Goal: Task Accomplishment & Management: Manage account settings

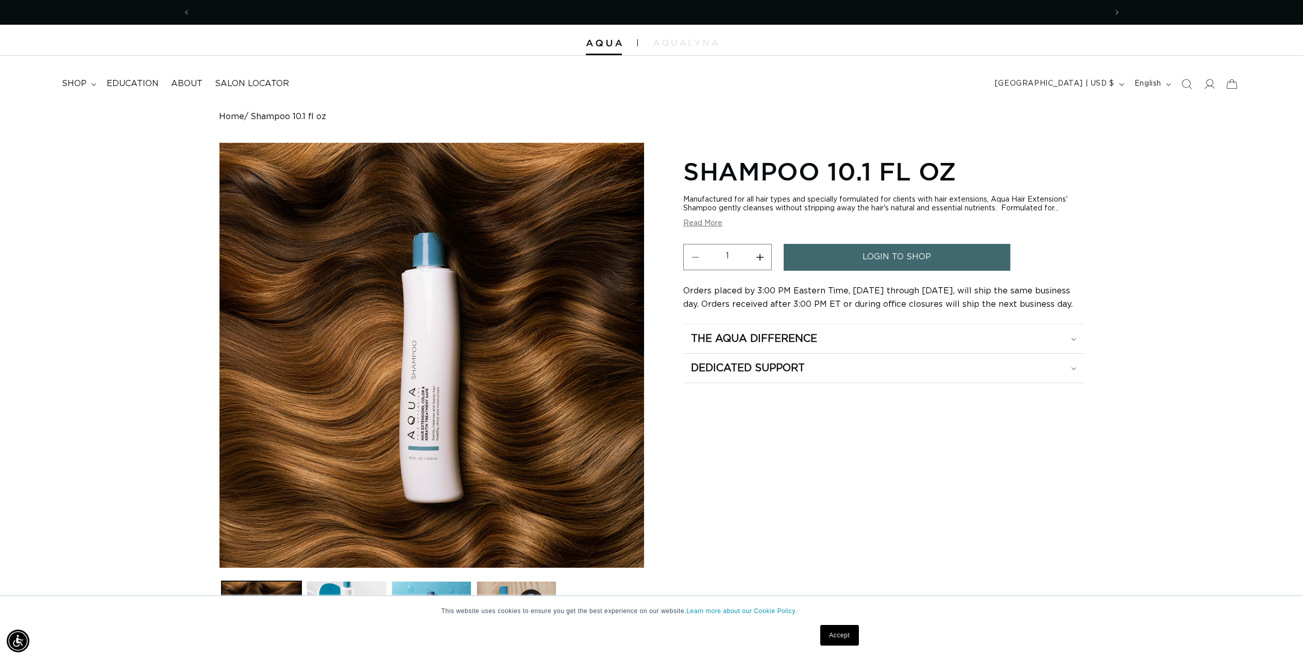
scroll to position [0, 916]
click at [66, 84] on span "shop" at bounding box center [74, 83] width 25 height 11
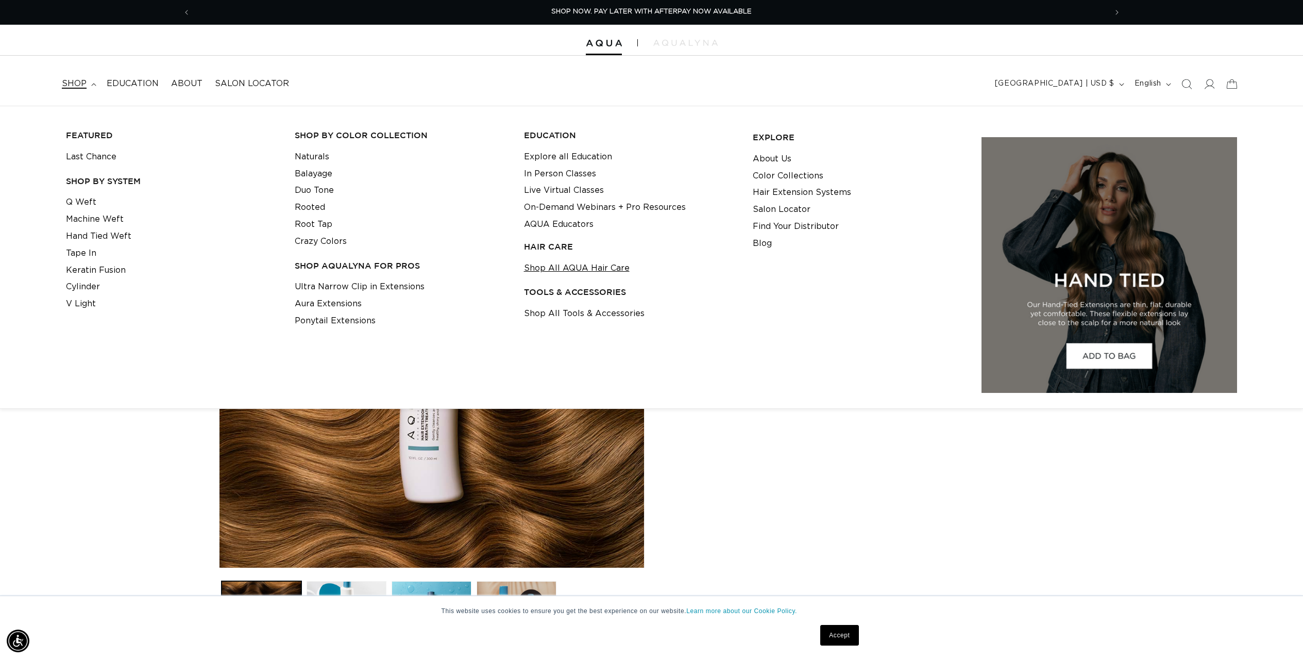
click at [578, 270] on link "Shop All AQUA Hair Care" at bounding box center [577, 268] width 106 height 17
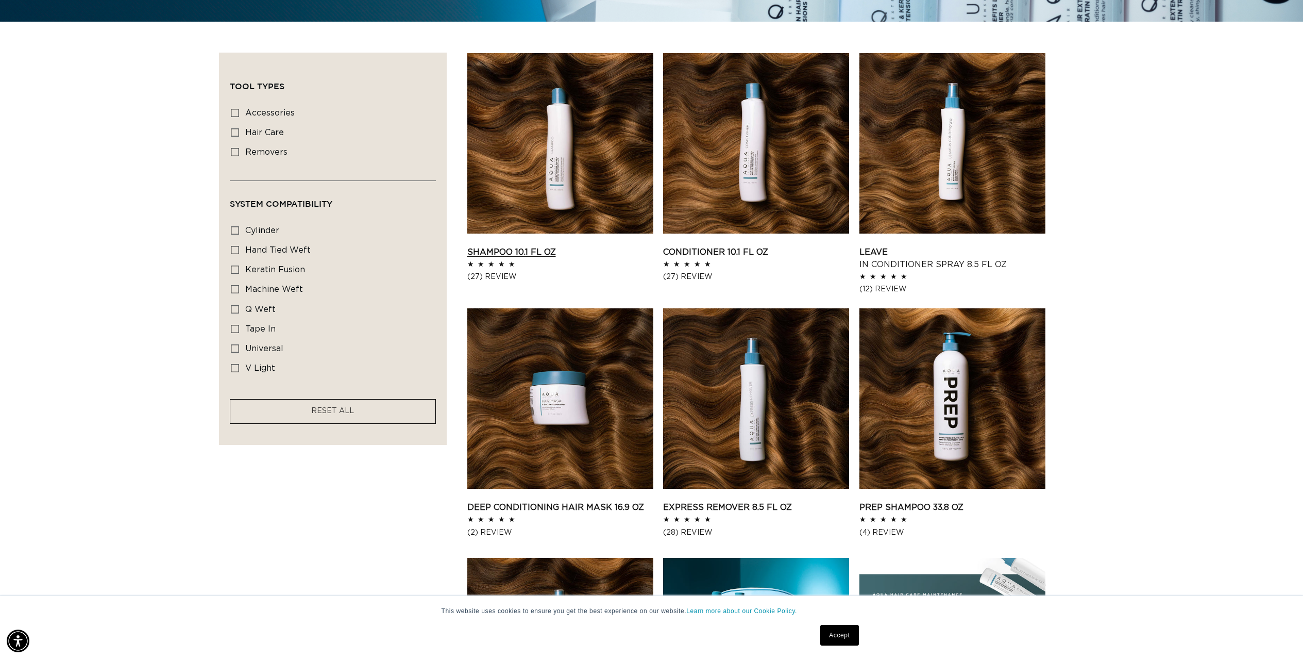
click at [531, 250] on link "Shampoo 10.1 fl oz" at bounding box center [560, 252] width 186 height 12
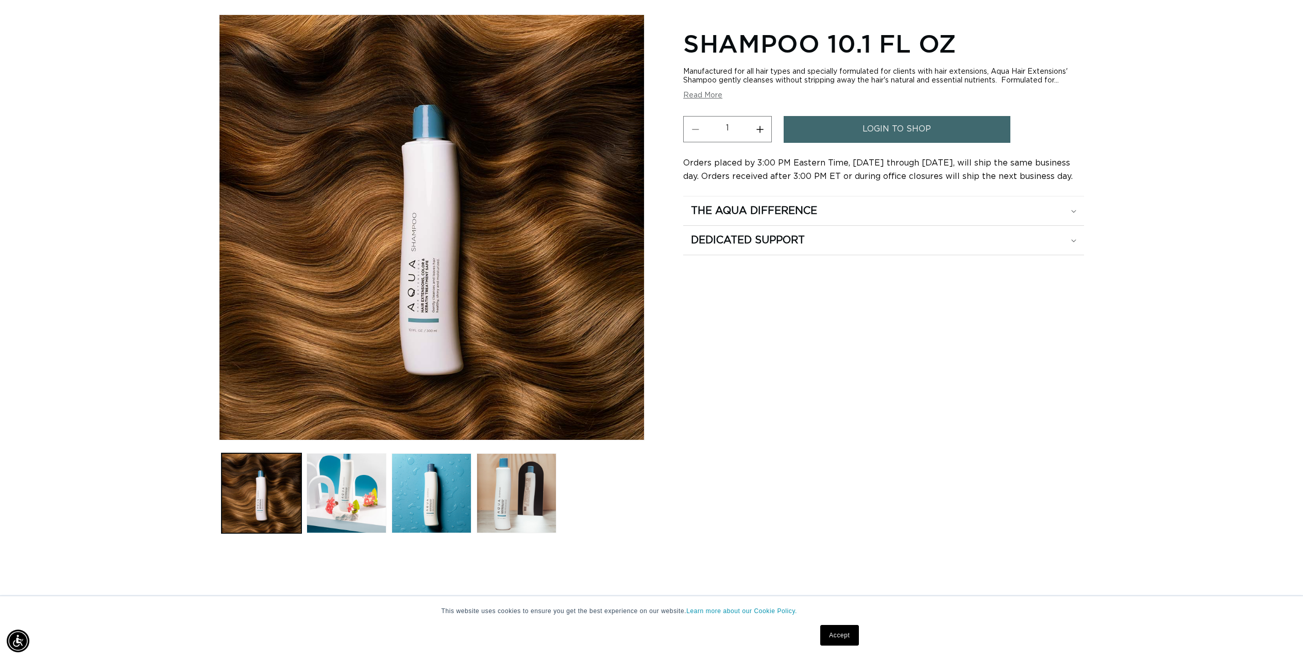
scroll to position [115, 0]
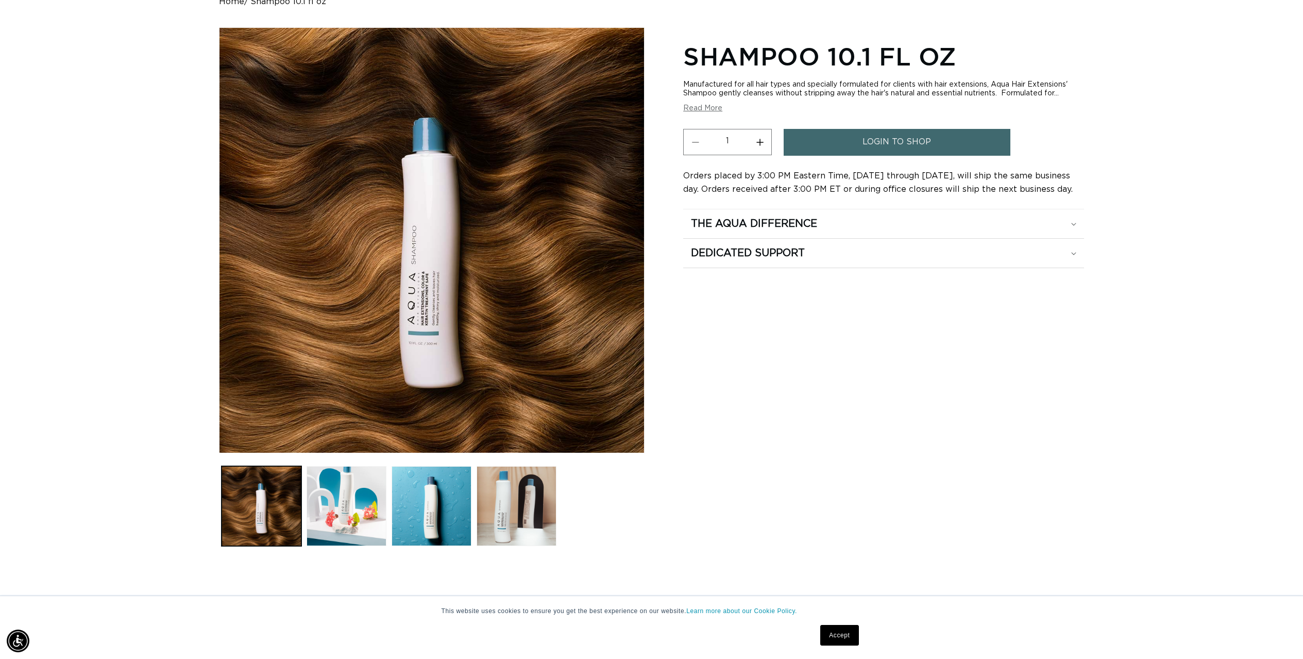
click at [925, 142] on span "login to shop" at bounding box center [897, 142] width 69 height 26
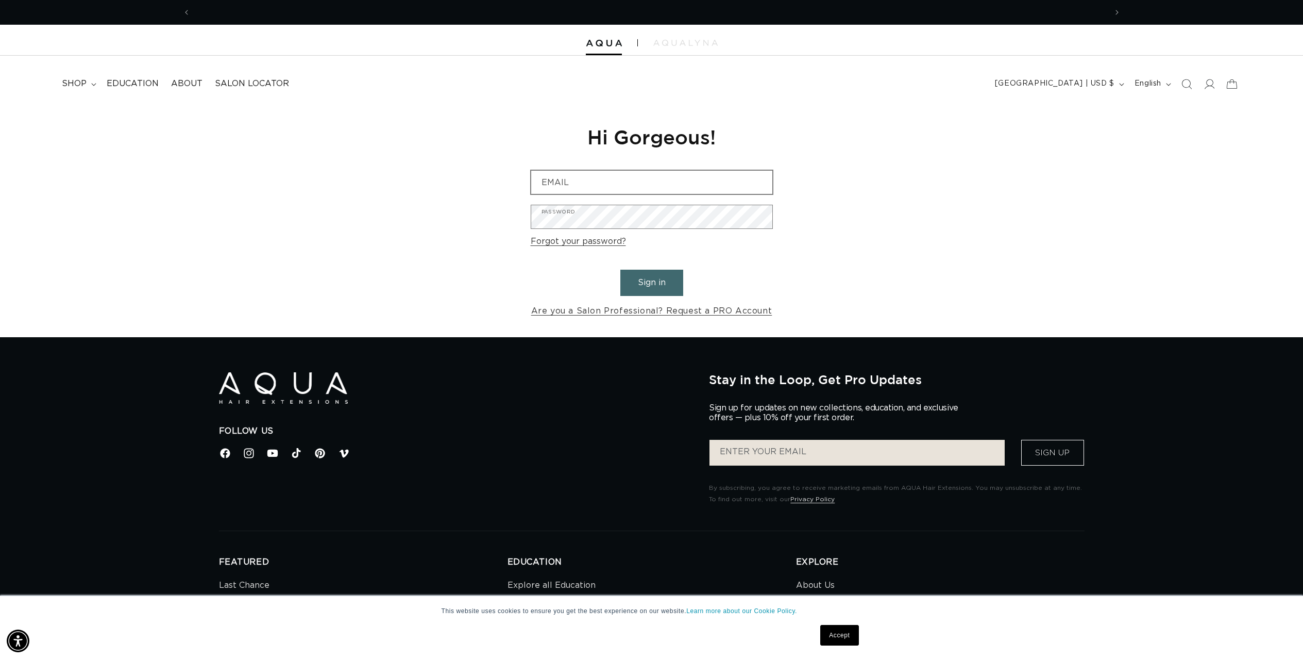
scroll to position [0, 916]
click at [585, 188] on input "Email" at bounding box center [651, 182] width 241 height 23
drag, startPoint x: 668, startPoint y: 189, endPoint x: 505, endPoint y: 192, distance: 163.4
click at [505, 192] on div "Reset your password We will send you an email to reset your password Email Subm…" at bounding box center [651, 221] width 1303 height 231
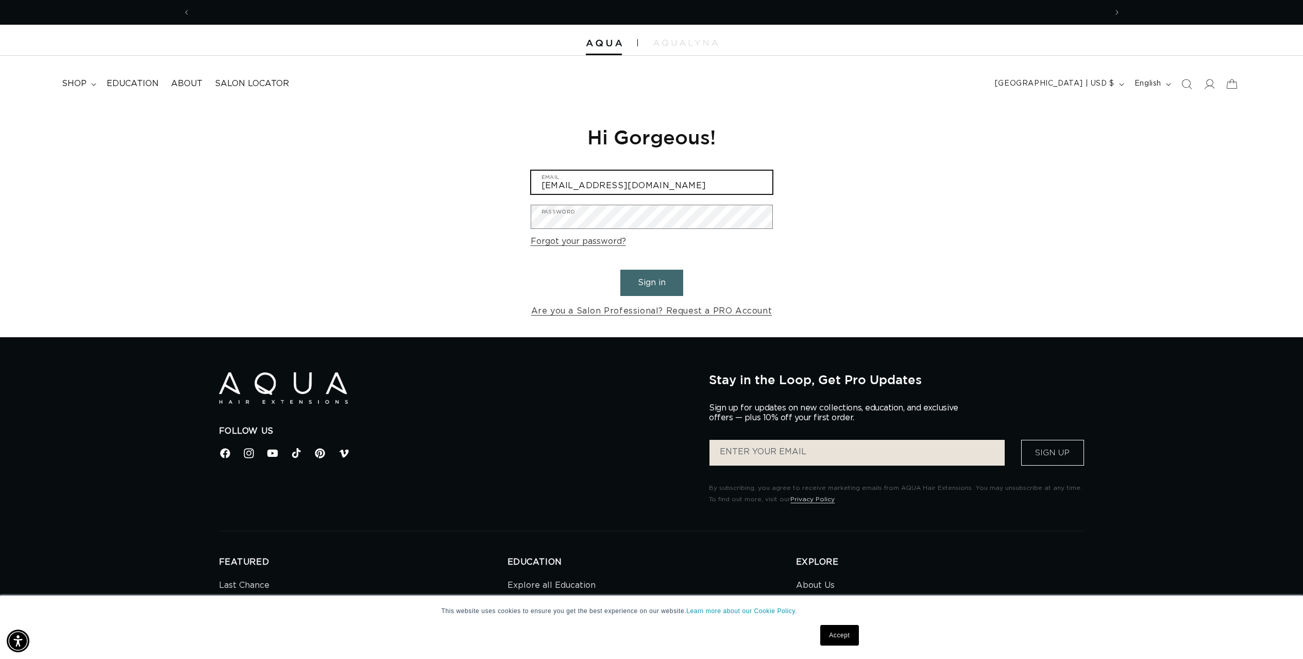
scroll to position [0, 916]
type input "[EMAIL_ADDRESS][DOMAIN_NAME]"
click at [797, 249] on div "Reset your password We will send you an email to reset your password Email Subm…" at bounding box center [651, 221] width 1303 height 231
drag, startPoint x: 662, startPoint y: 185, endPoint x: 404, endPoint y: 177, distance: 258.8
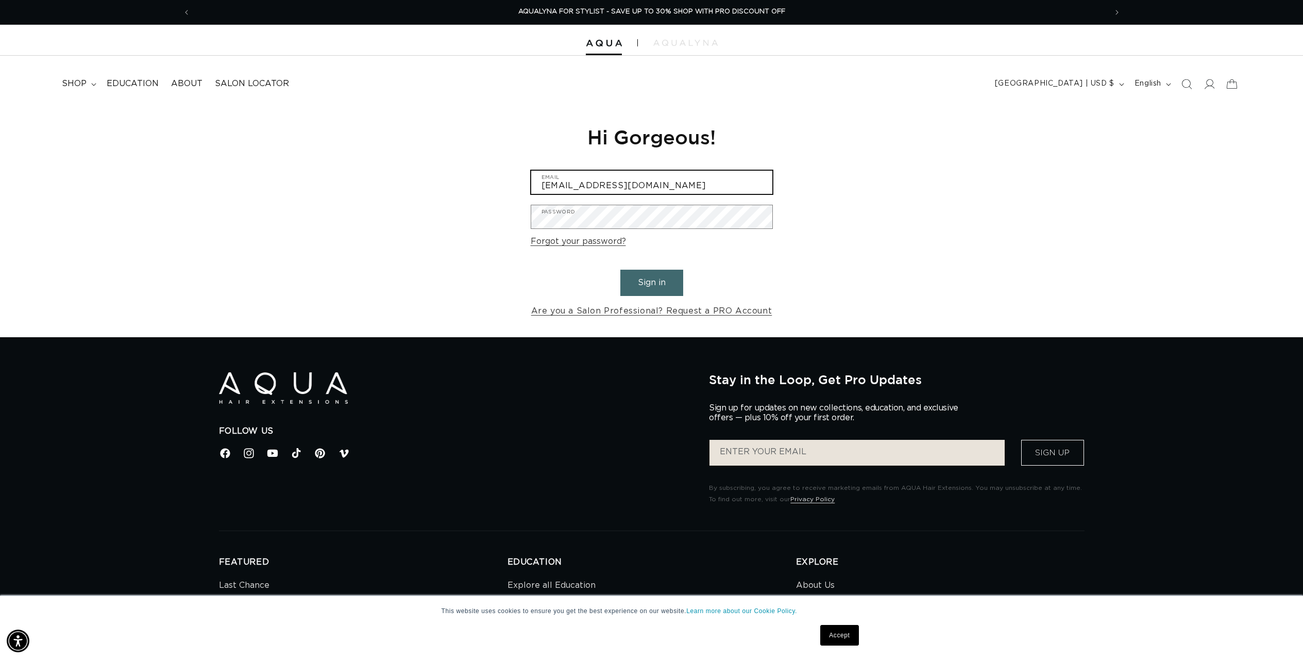
click at [413, 176] on div "Reset your password We will send you an email to reset your password Email Subm…" at bounding box center [651, 221] width 1303 height 231
click at [1210, 86] on icon at bounding box center [1209, 83] width 11 height 11
click at [1094, 80] on span "[GEOGRAPHIC_DATA] | USD $" at bounding box center [1055, 83] width 120 height 11
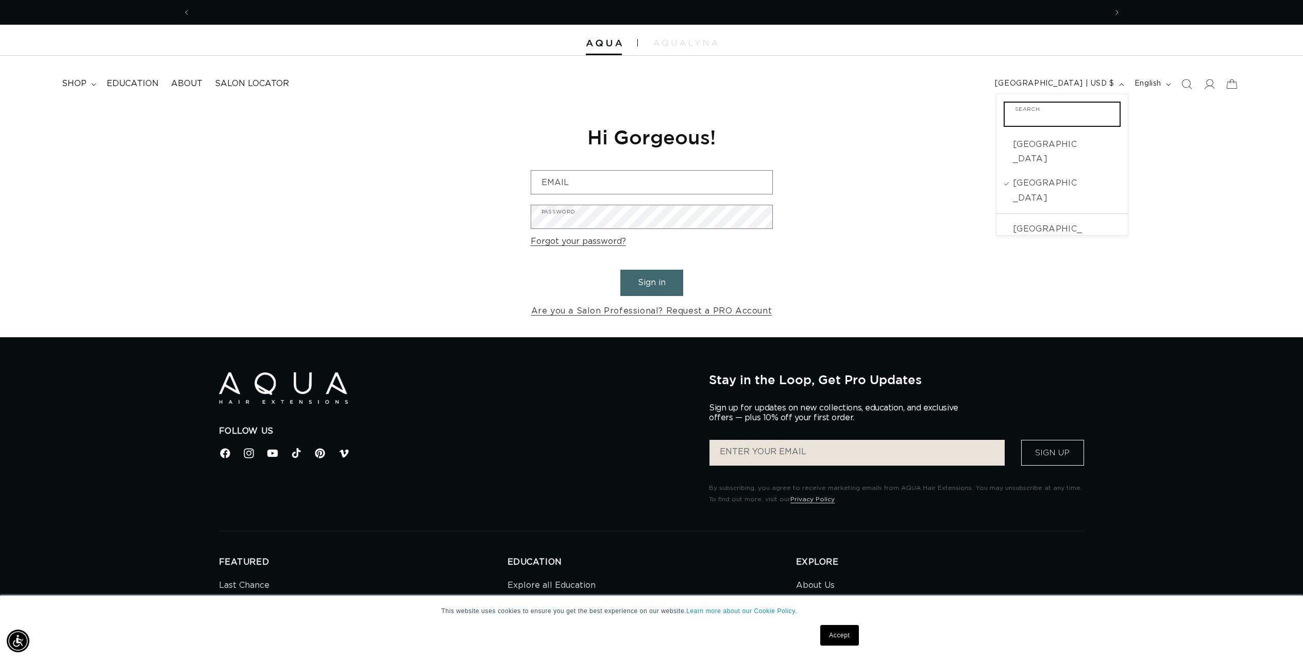
scroll to position [0, 1833]
click at [1064, 176] on span "[GEOGRAPHIC_DATA]" at bounding box center [1047, 191] width 68 height 30
click at [82, 80] on span "shop" at bounding box center [74, 83] width 25 height 11
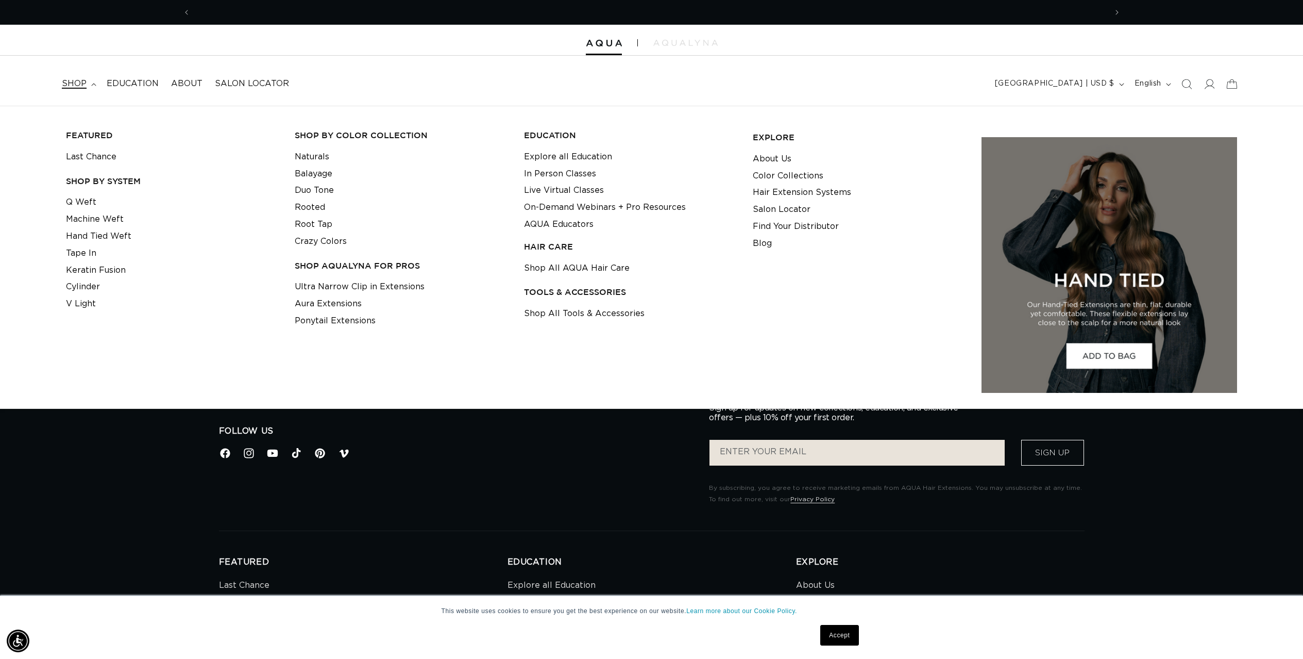
scroll to position [0, 916]
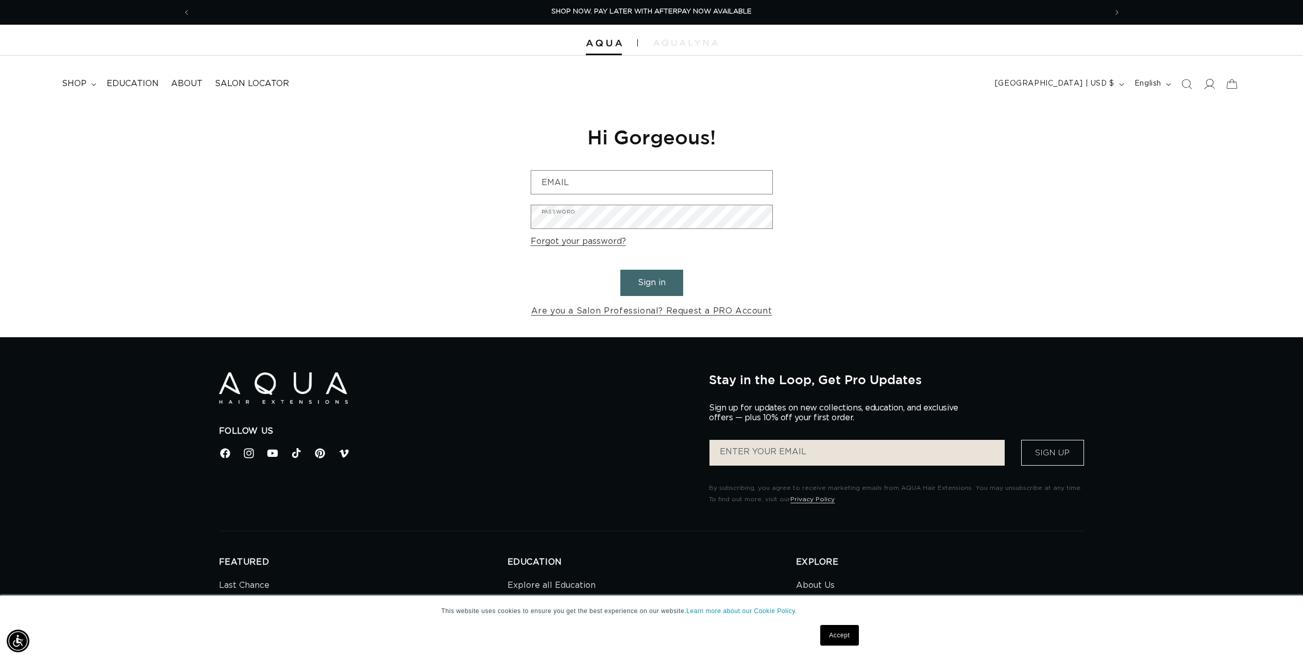
click at [1210, 85] on icon at bounding box center [1209, 83] width 11 height 11
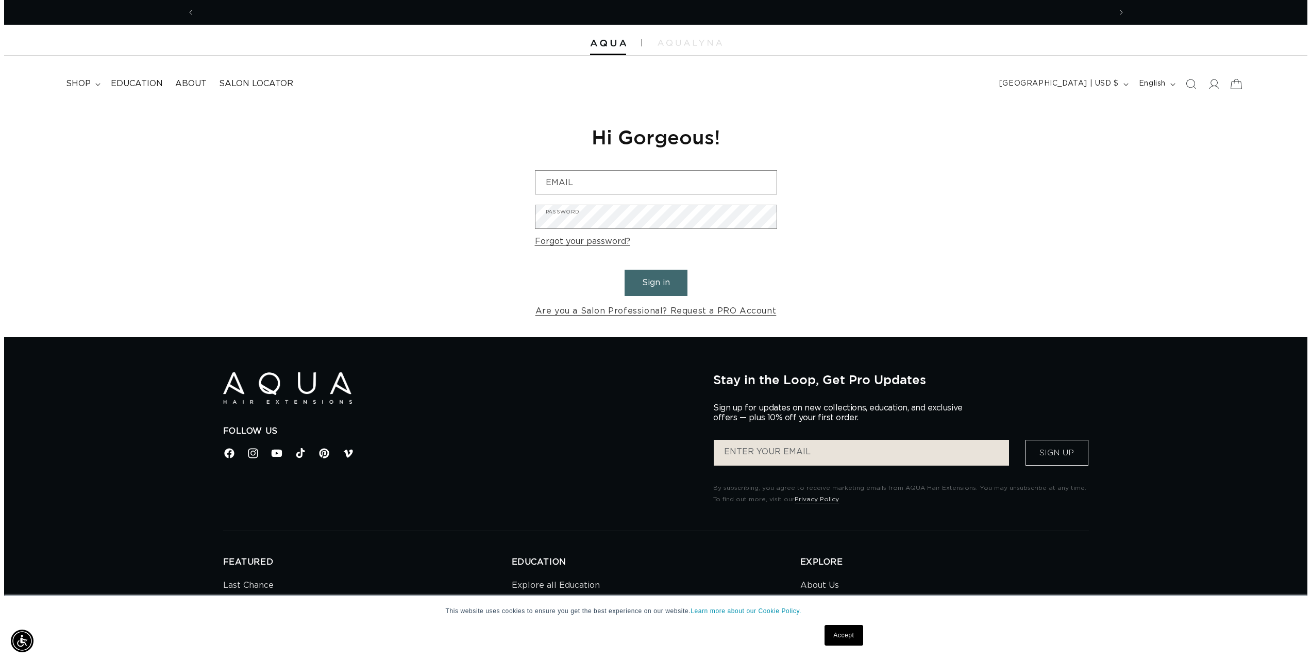
scroll to position [0, 916]
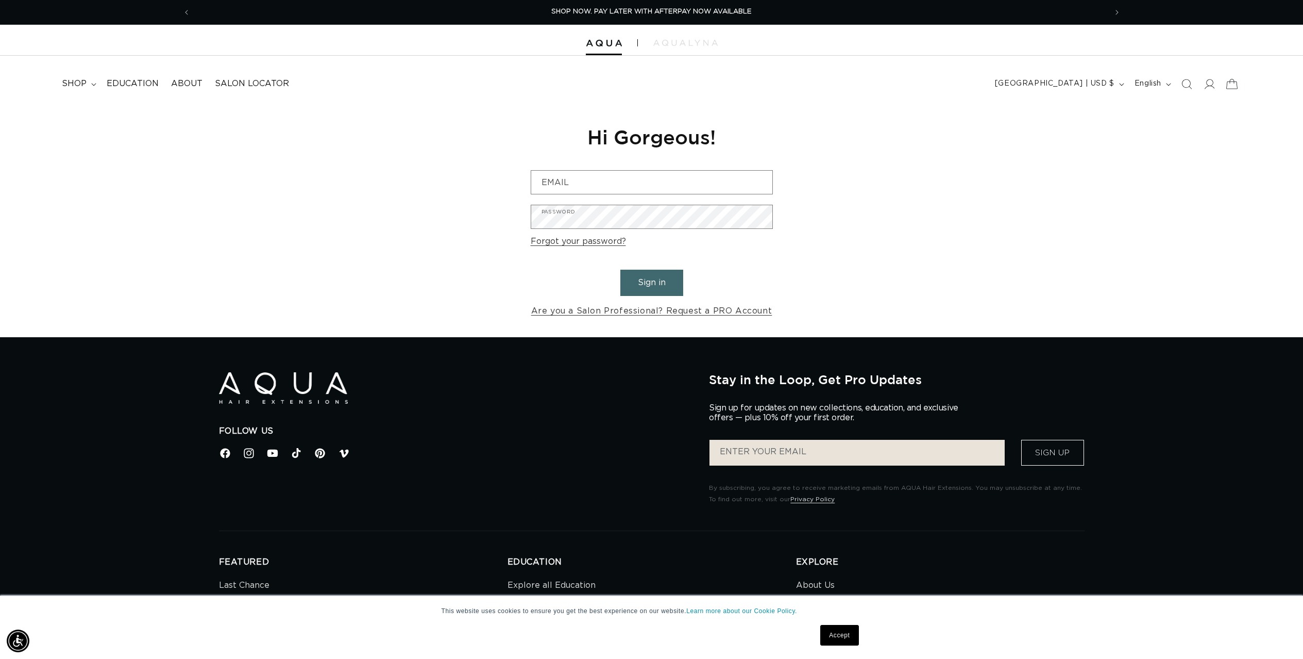
click at [1231, 85] on icon at bounding box center [1232, 84] width 24 height 24
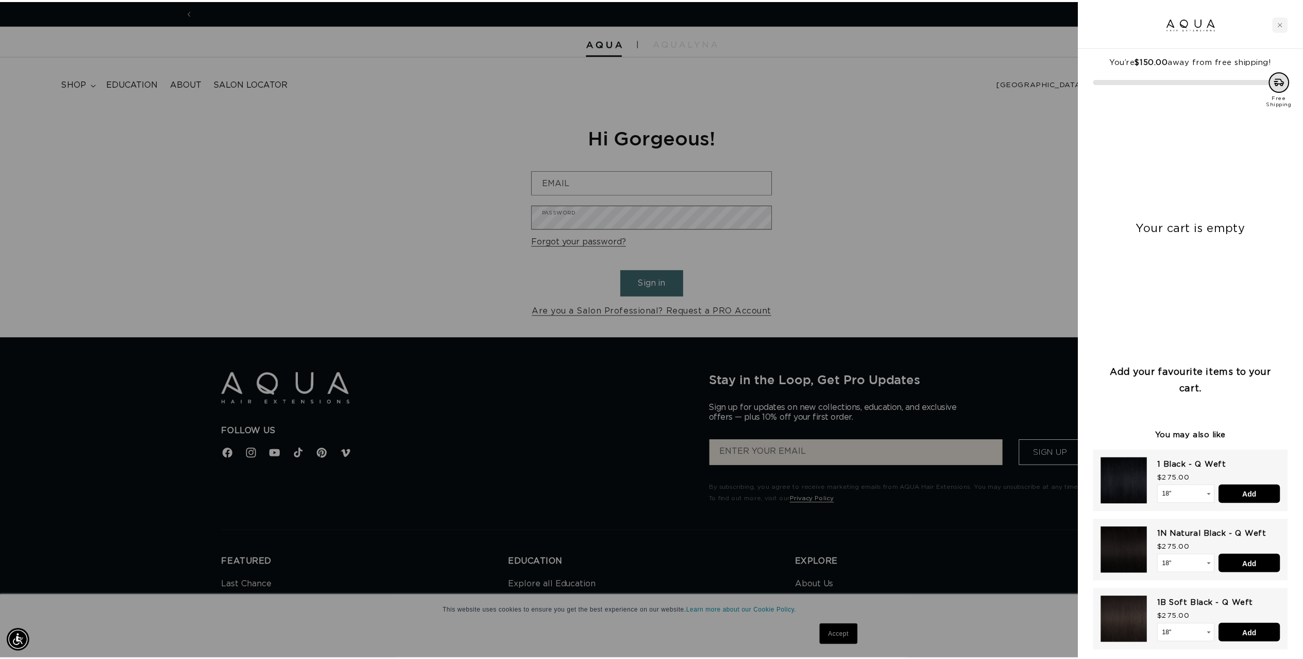
scroll to position [0, 0]
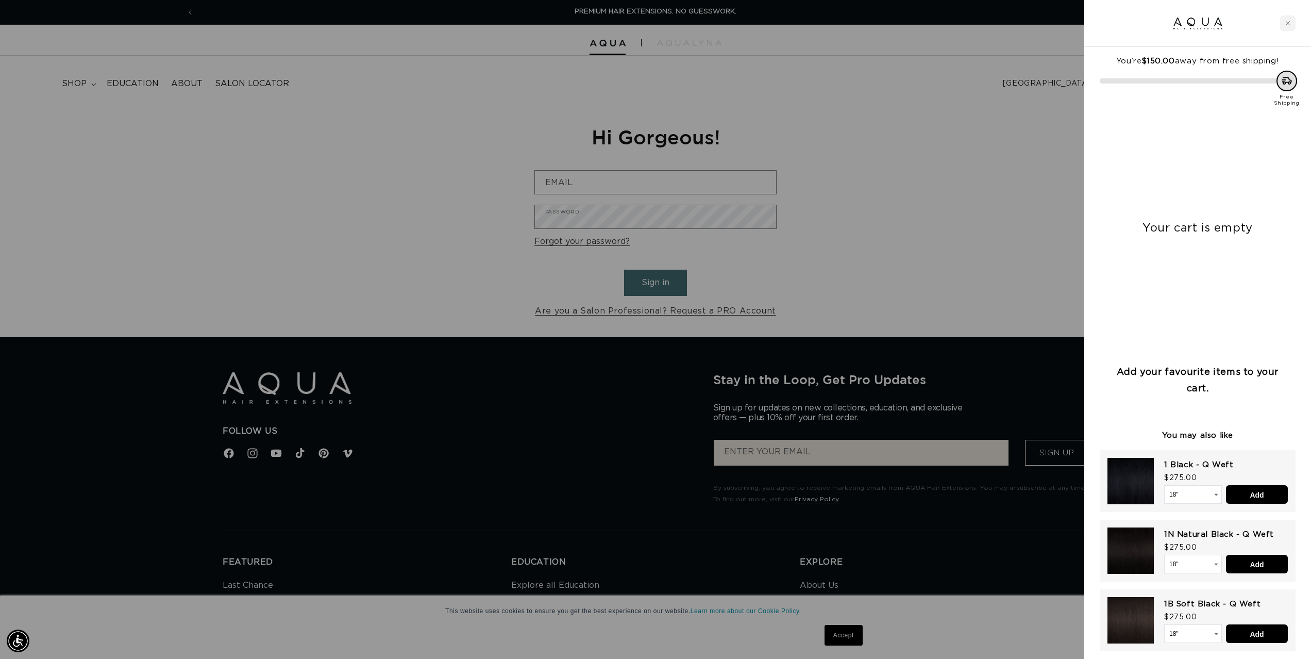
click at [1030, 165] on div at bounding box center [655, 329] width 1311 height 659
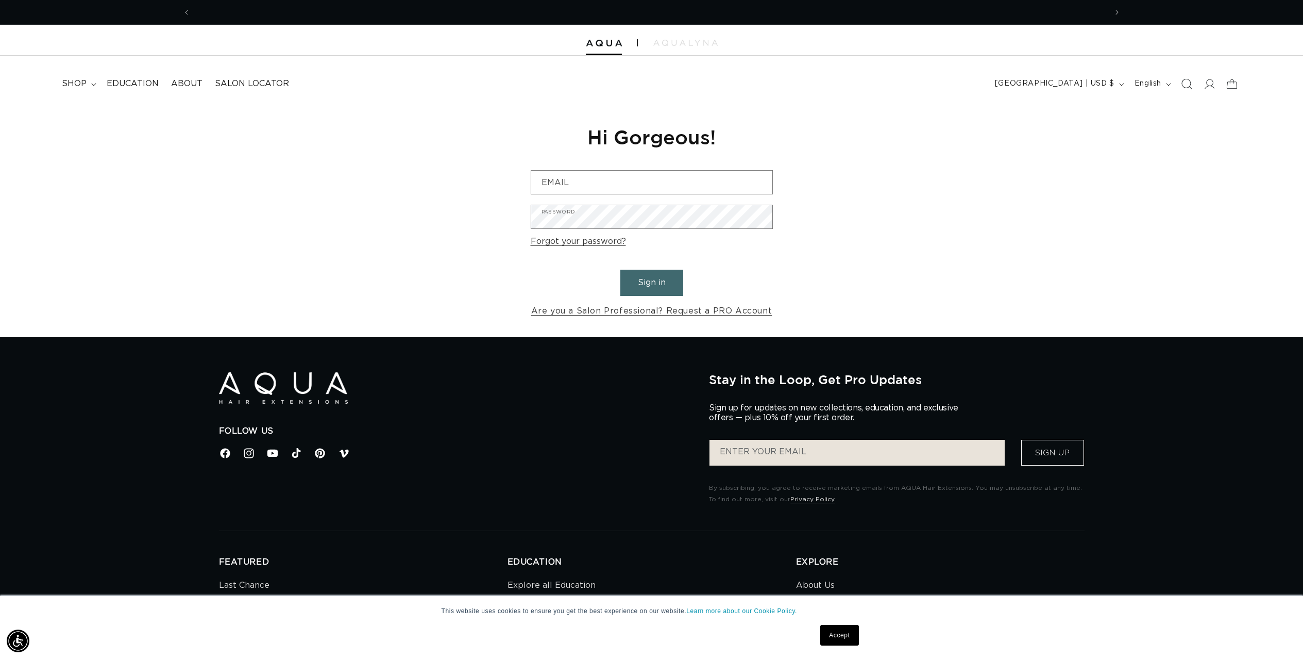
scroll to position [0, 916]
click at [1213, 83] on icon at bounding box center [1209, 83] width 11 height 11
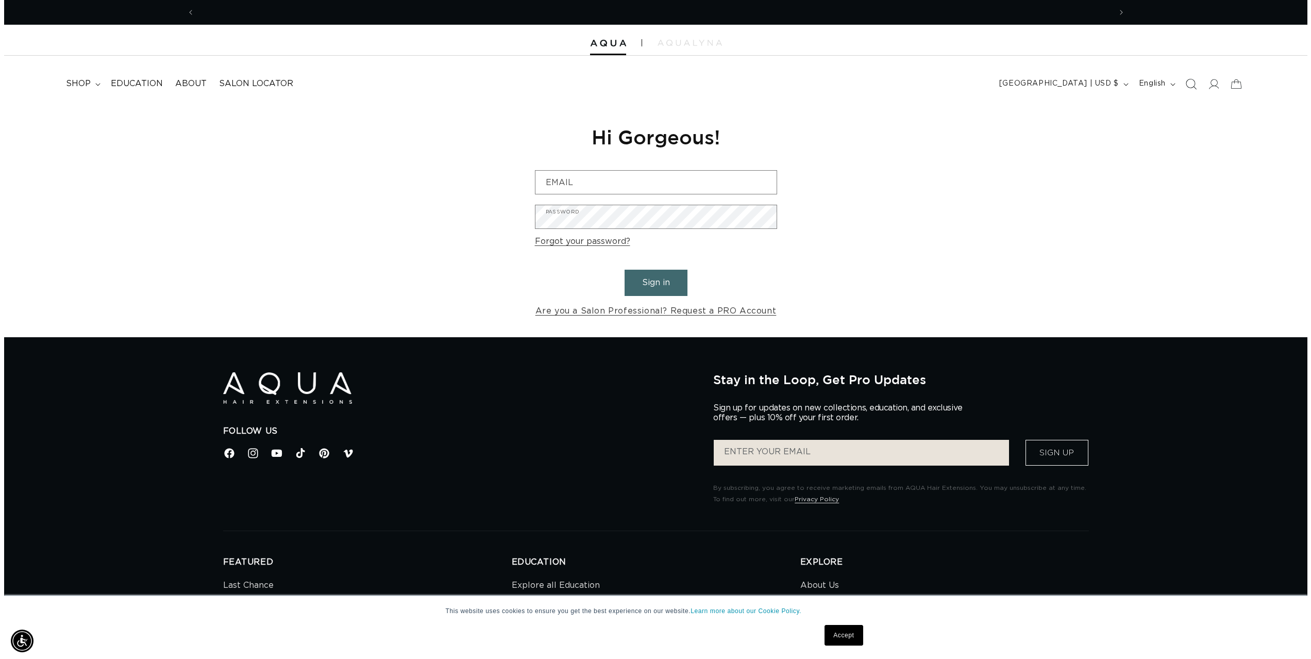
scroll to position [0, 916]
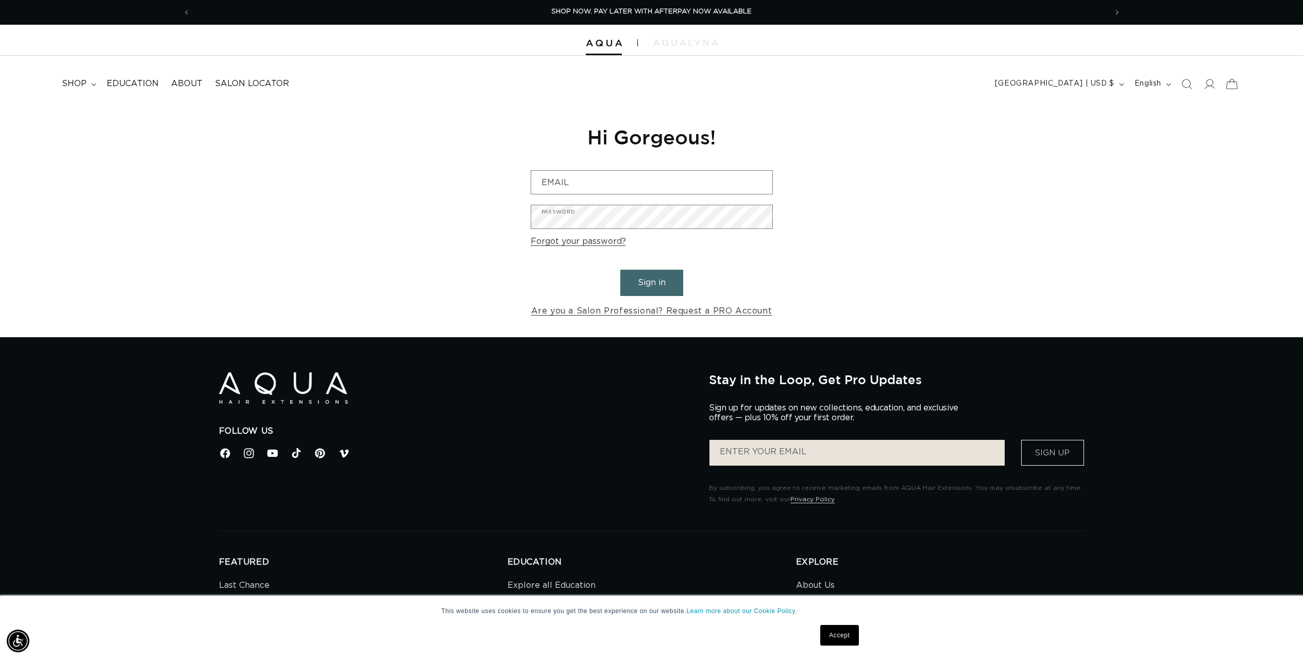
click at [1231, 83] on icon at bounding box center [1232, 84] width 24 height 24
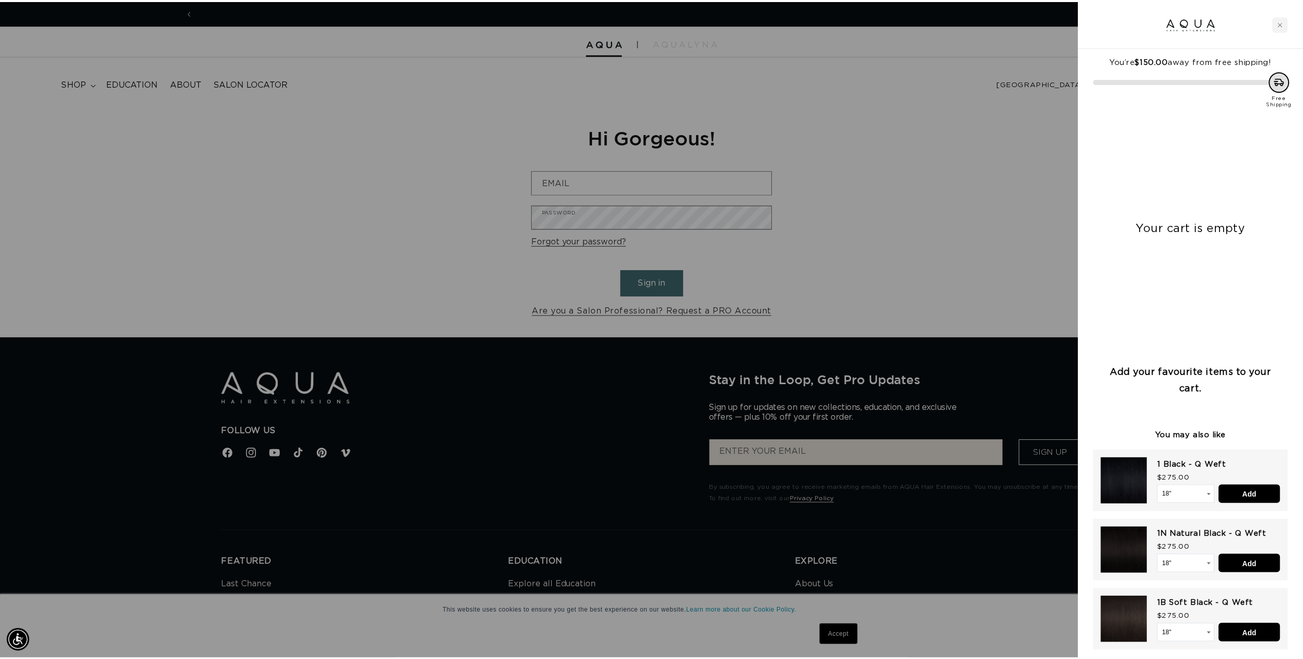
scroll to position [0, 1833]
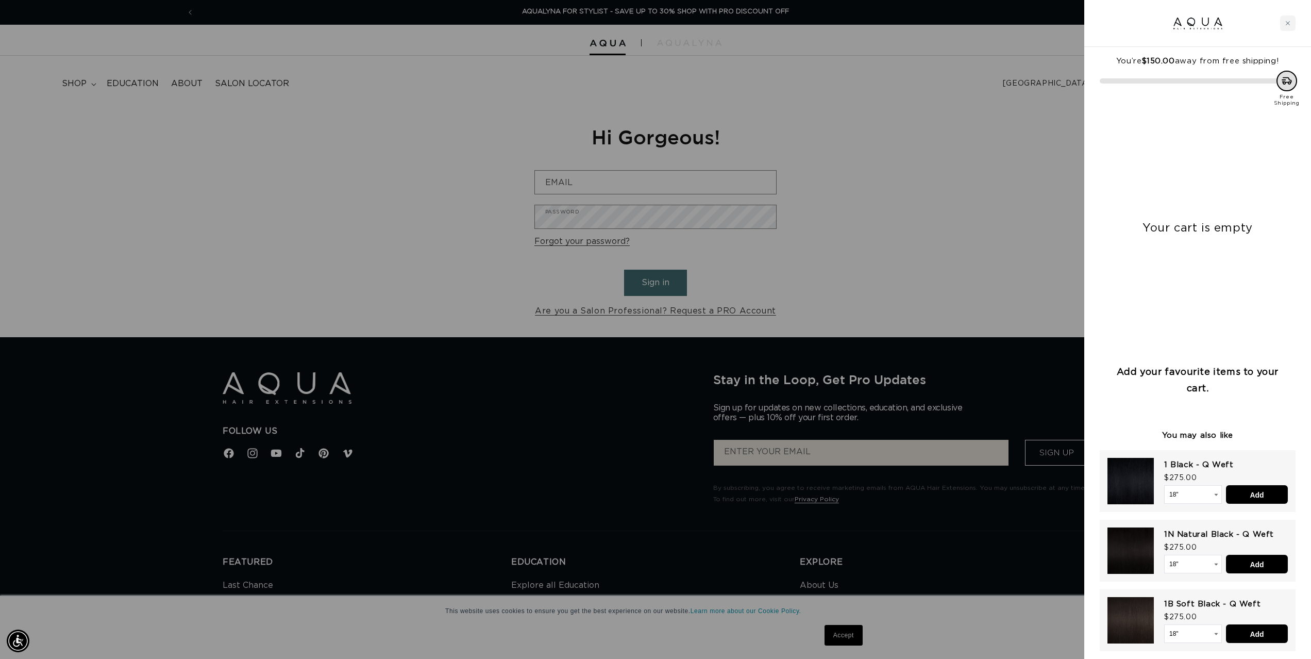
click at [927, 169] on div at bounding box center [655, 329] width 1311 height 659
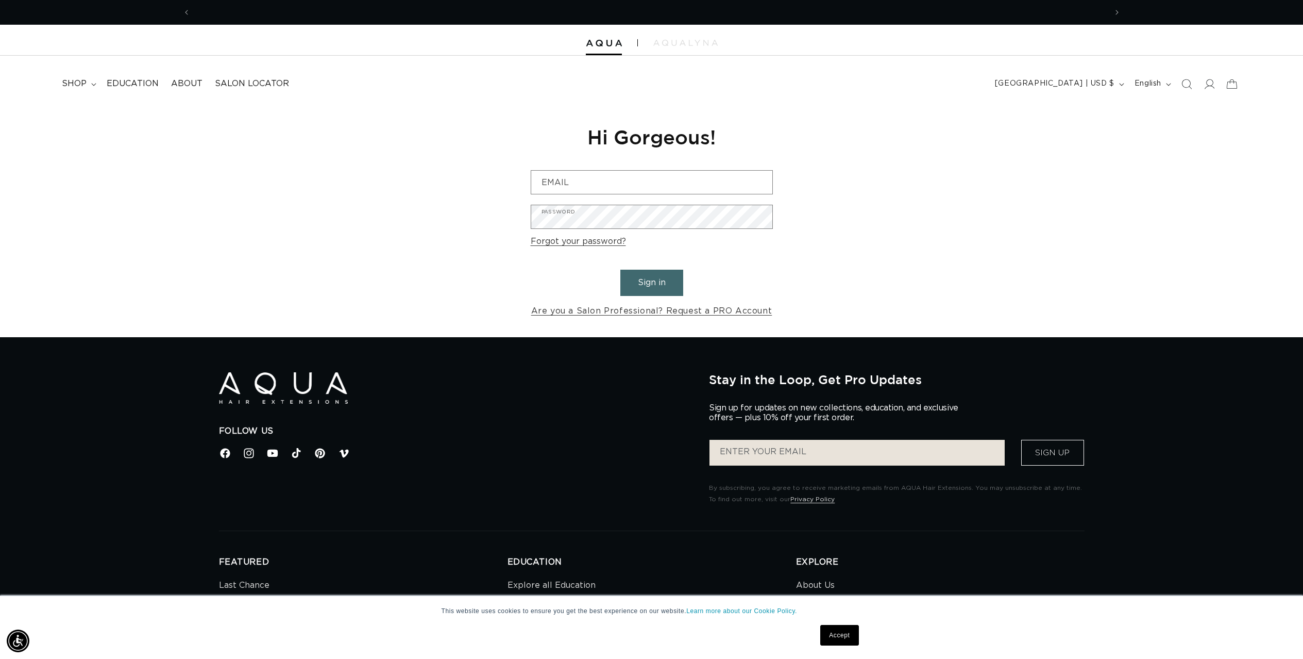
scroll to position [0, 0]
click at [927, 170] on div "Reset your password We will send you an email to reset your password Email Subm…" at bounding box center [651, 221] width 1303 height 231
click at [644, 280] on button "Sign in" at bounding box center [651, 283] width 63 height 26
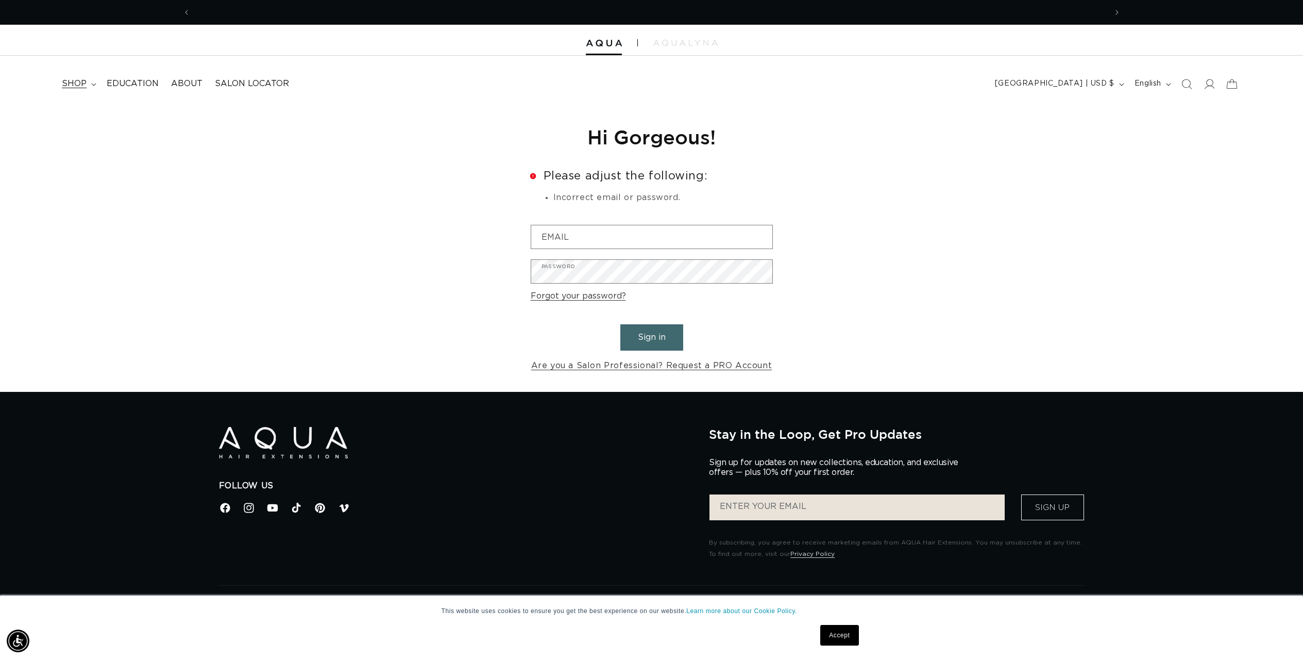
scroll to position [0, 916]
click at [88, 80] on summary "shop" at bounding box center [78, 83] width 45 height 23
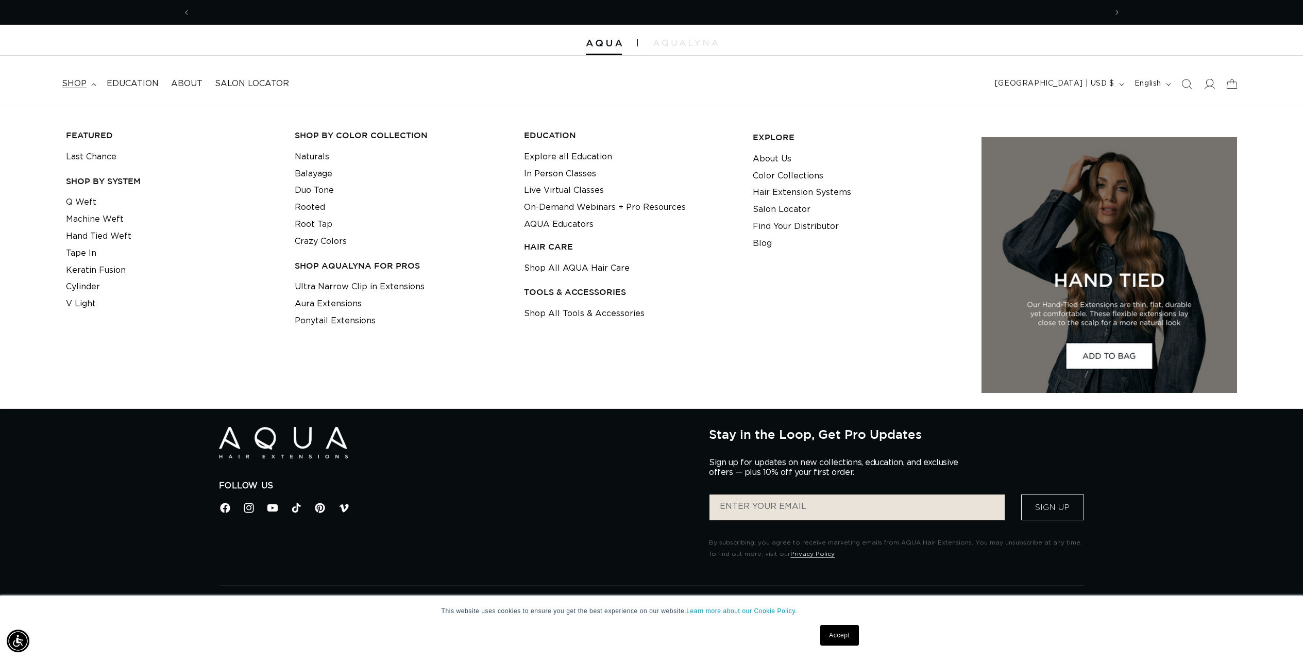
scroll to position [0, 0]
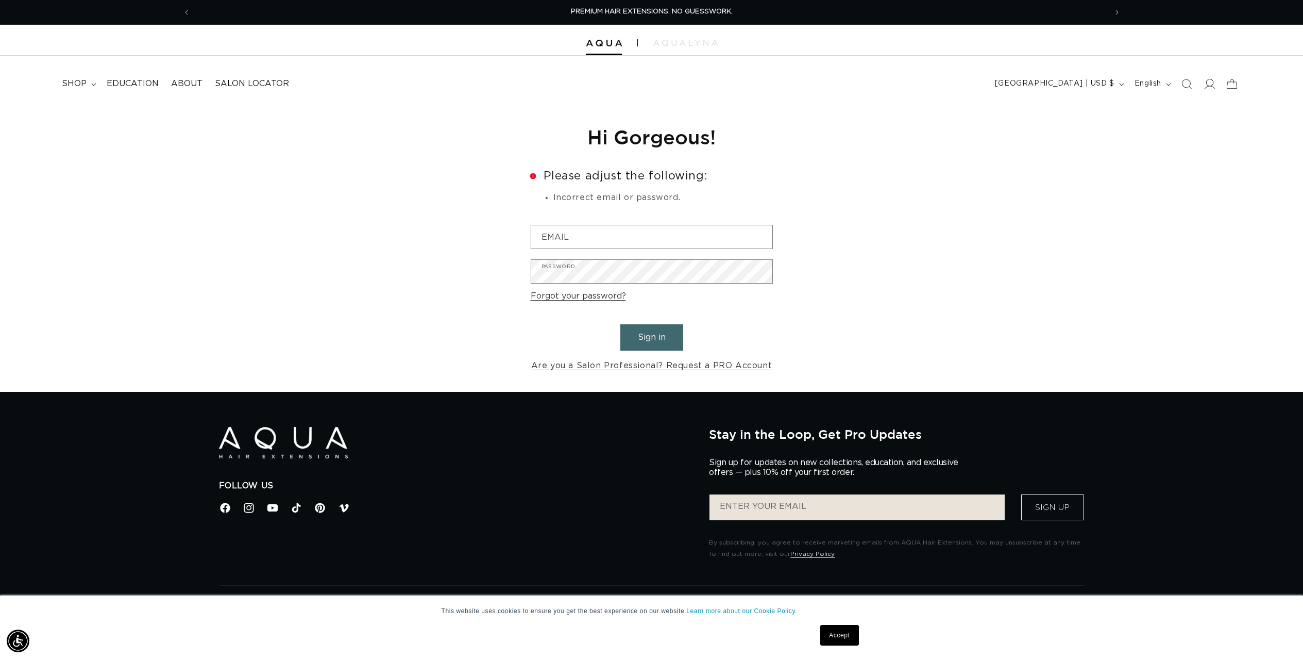
click at [1210, 86] on icon at bounding box center [1210, 84] width 11 height 10
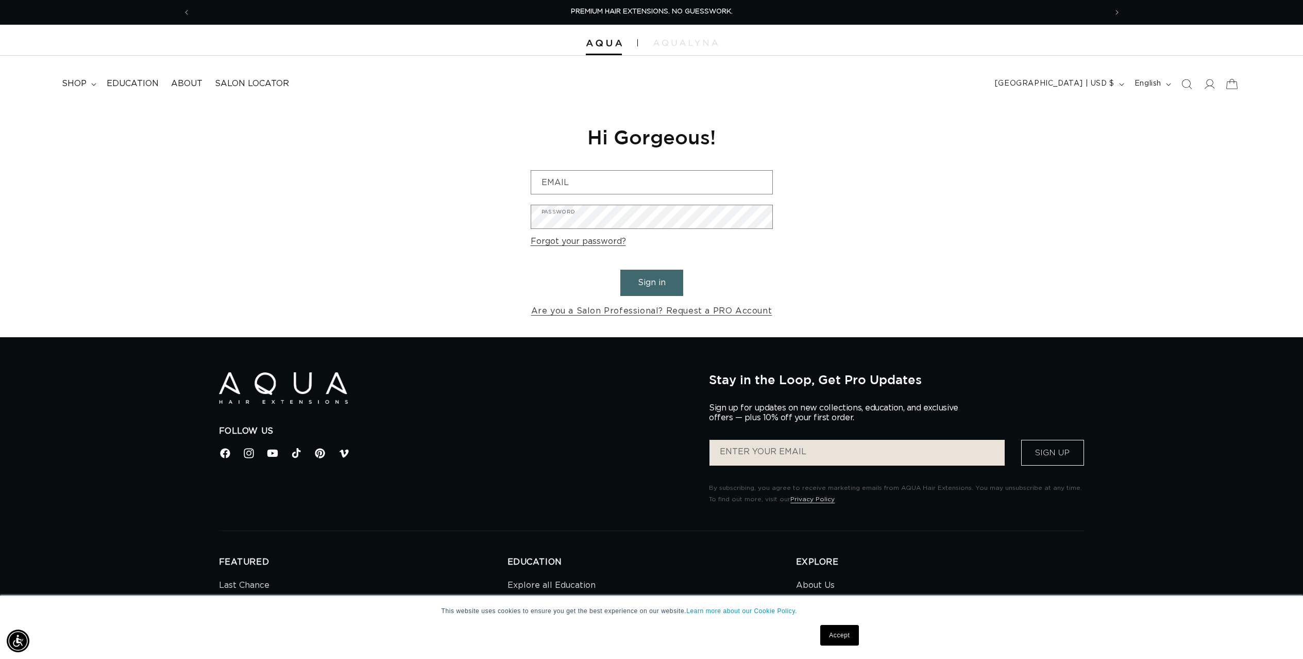
click at [1234, 82] on icon at bounding box center [1232, 84] width 11 height 10
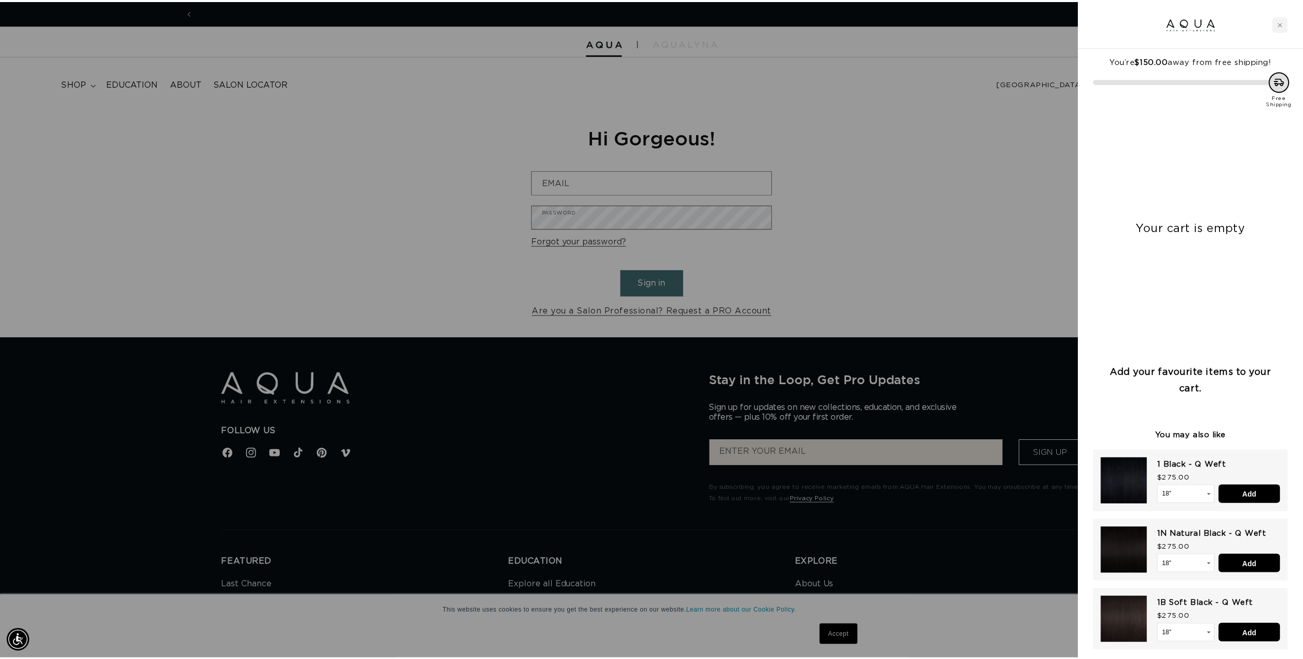
scroll to position [0, 916]
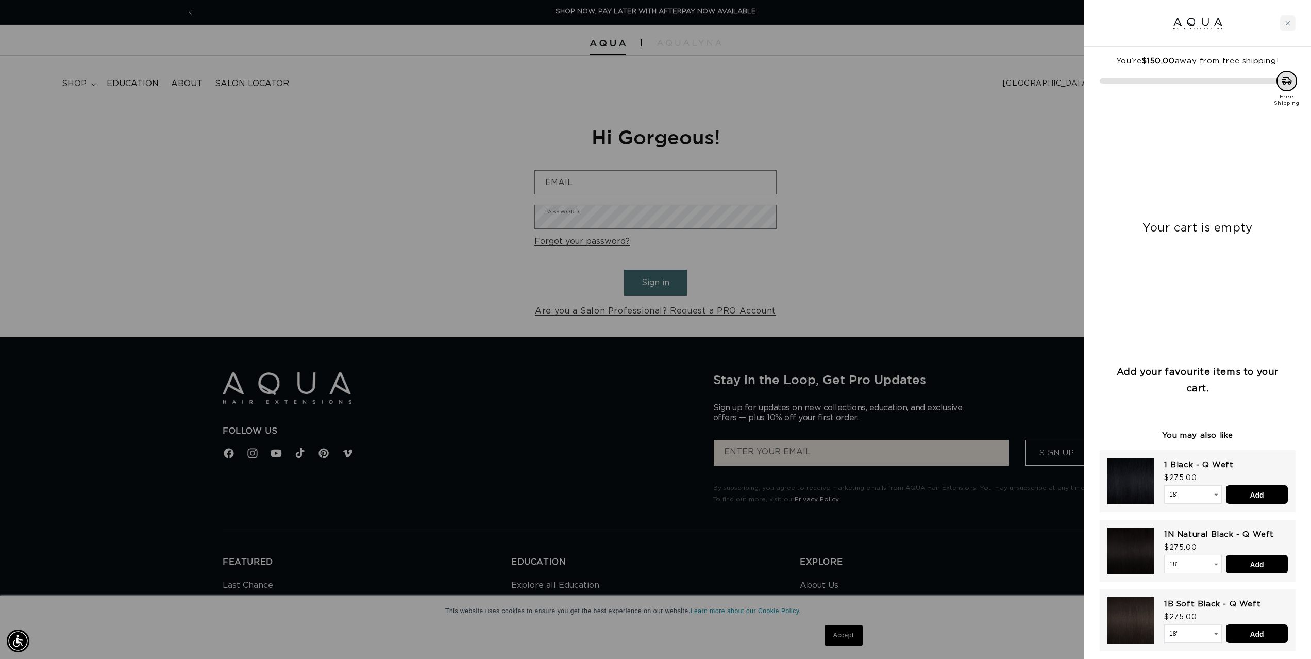
click at [736, 122] on div at bounding box center [655, 329] width 1311 height 659
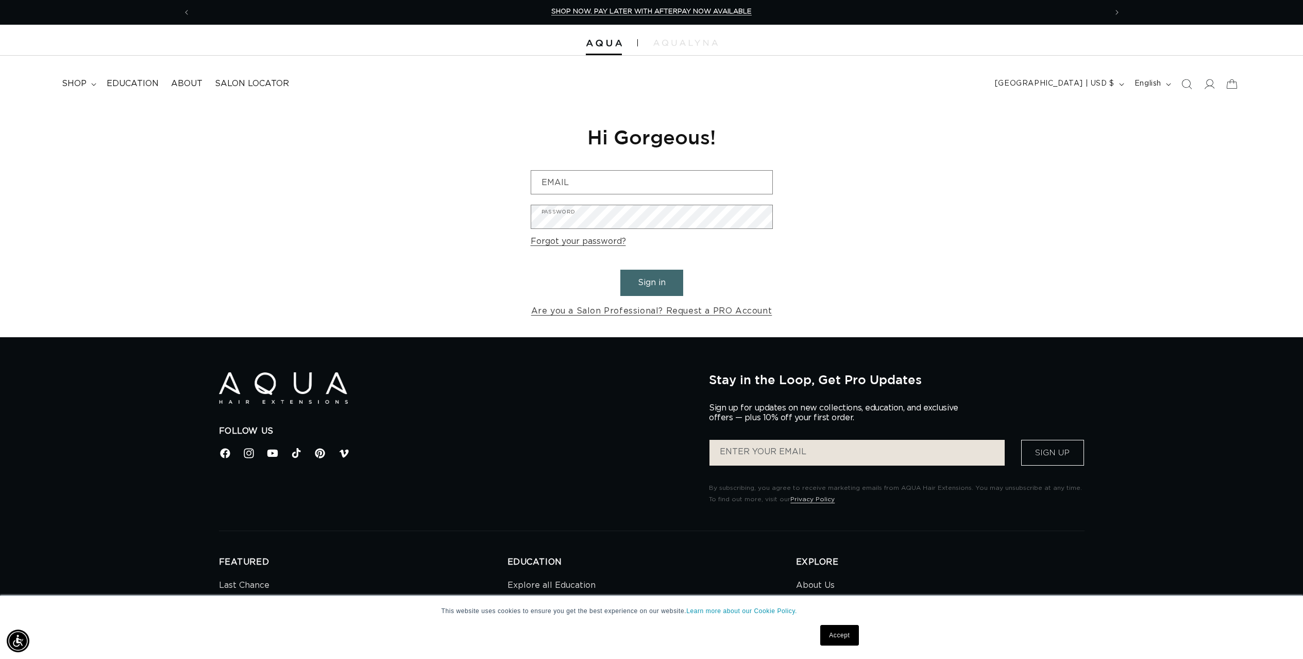
click at [628, 15] on p "SHOP NOW. PAY LATER WITH AFTERPAY NOW AVAILABLE" at bounding box center [651, 12] width 200 height 24
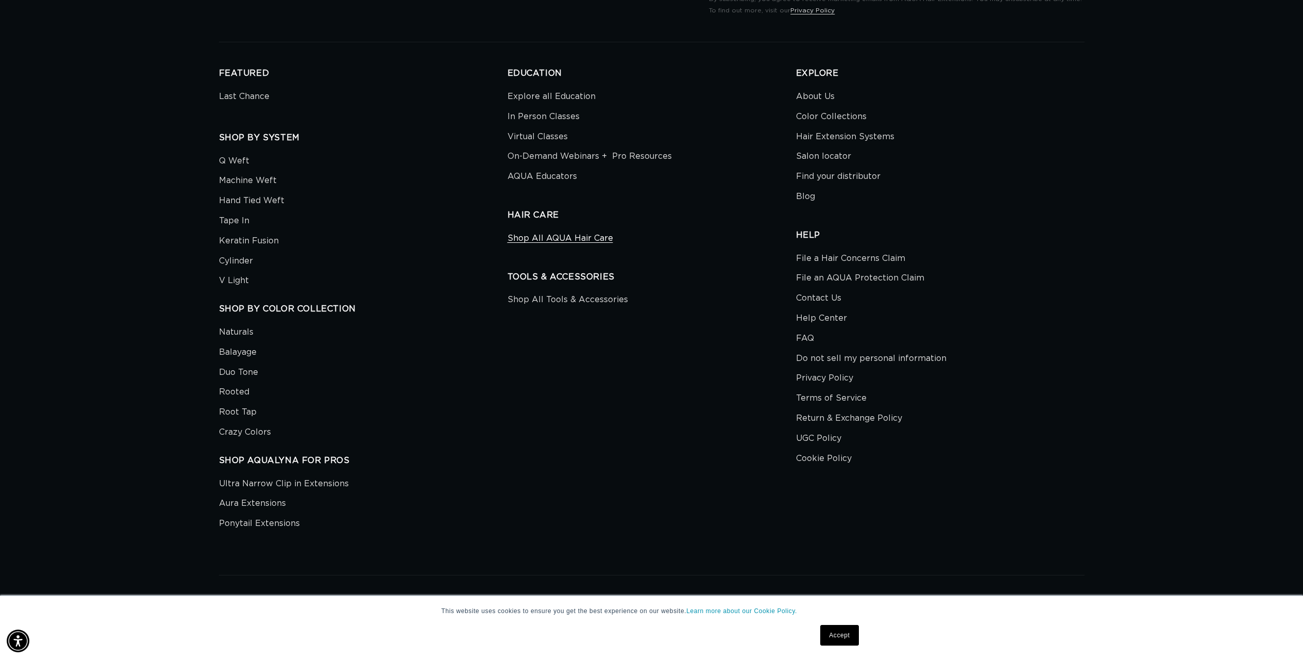
click at [559, 231] on link "Shop All AQUA Hair Care" at bounding box center [561, 240] width 106 height 18
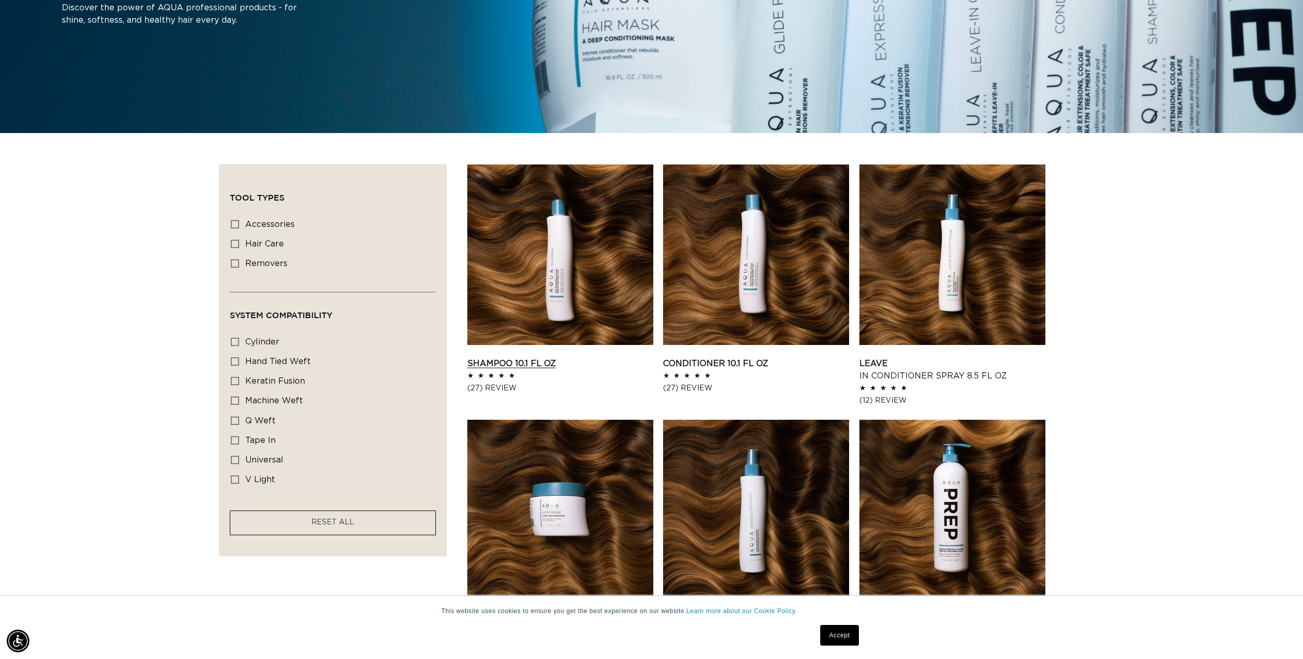
scroll to position [0, 916]
click at [542, 357] on link "Shampoo 10.1 fl oz" at bounding box center [560, 363] width 186 height 12
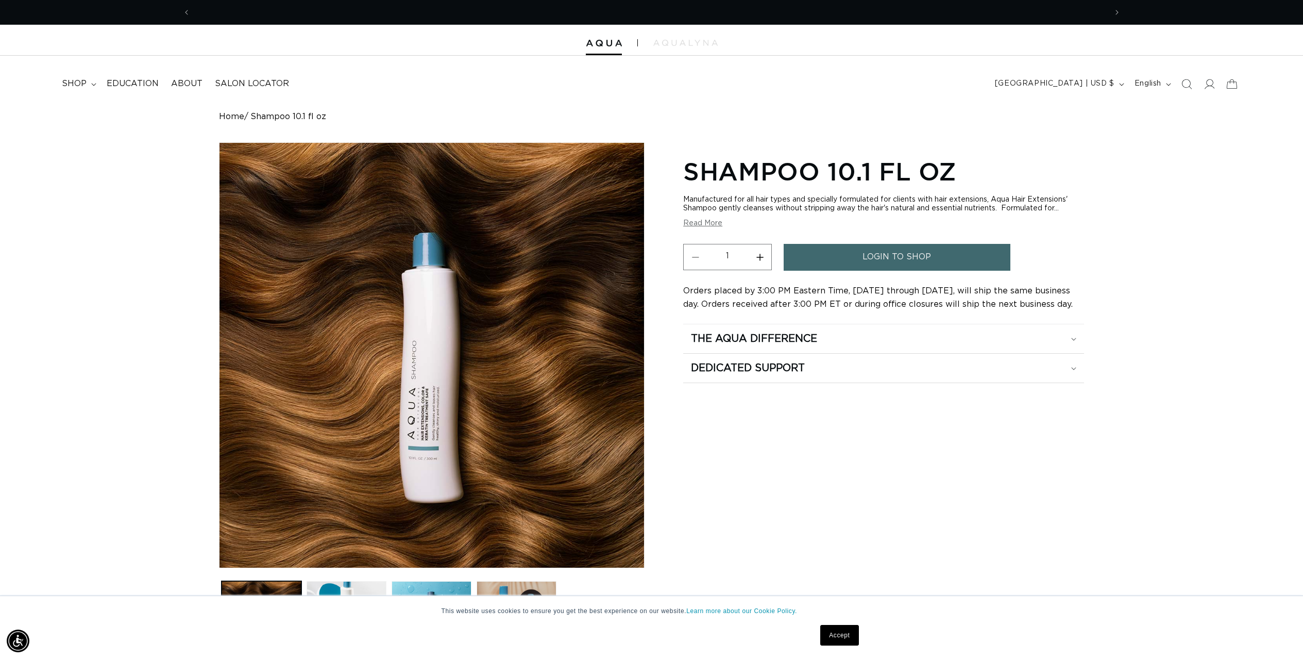
scroll to position [342, 0]
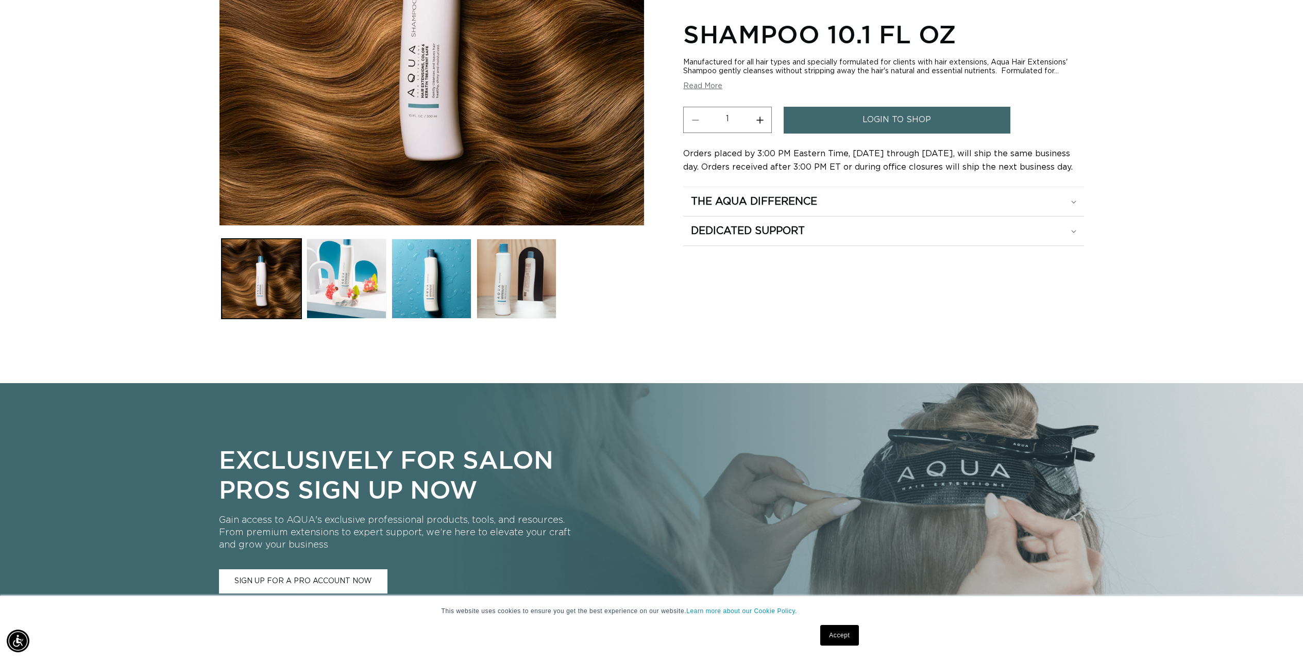
click at [891, 120] on span "login to shop" at bounding box center [897, 120] width 69 height 26
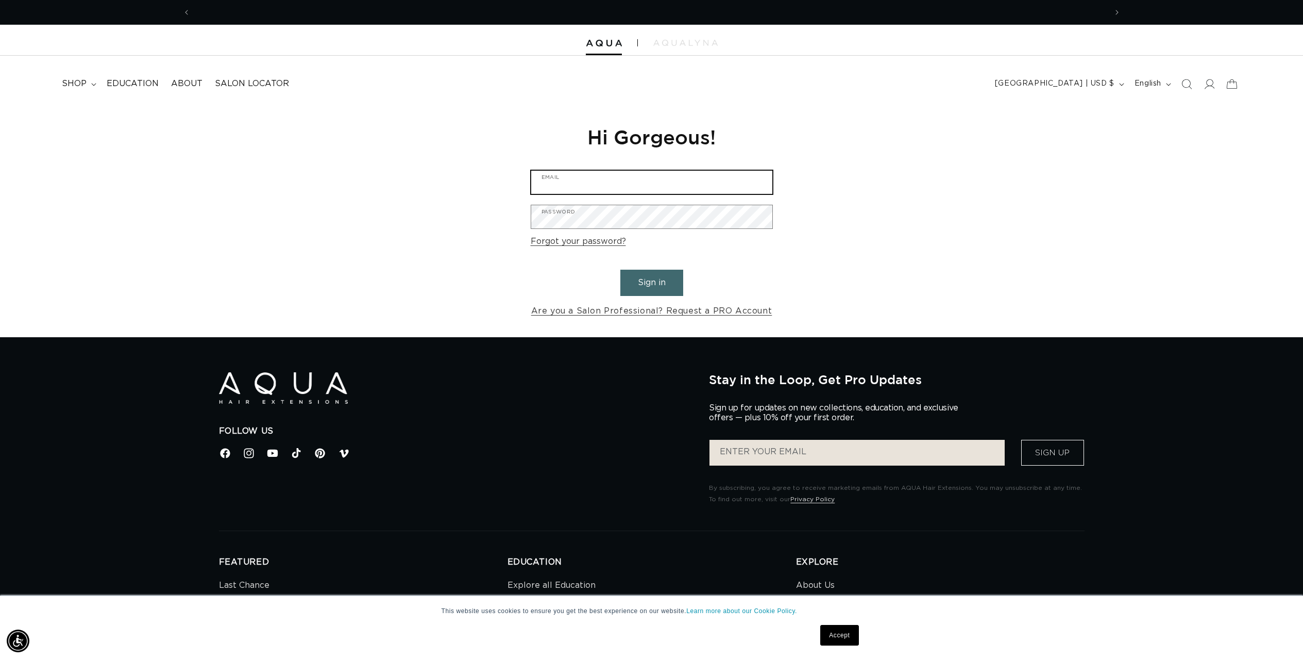
click at [644, 188] on input "Email" at bounding box center [651, 182] width 241 height 23
type input "[EMAIL_ADDRESS][DOMAIN_NAME]"
click at [620, 270] on button "Sign in" at bounding box center [651, 283] width 63 height 26
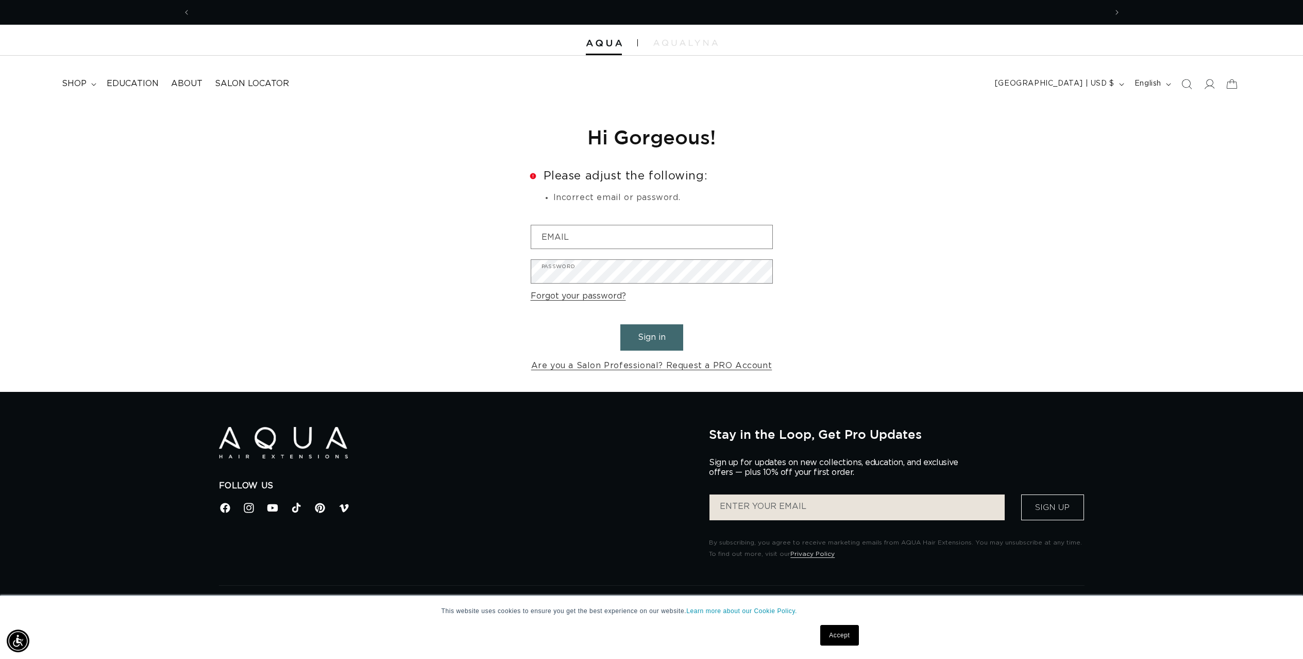
scroll to position [0, 916]
click at [600, 297] on link "Forgot your password?" at bounding box center [578, 296] width 95 height 15
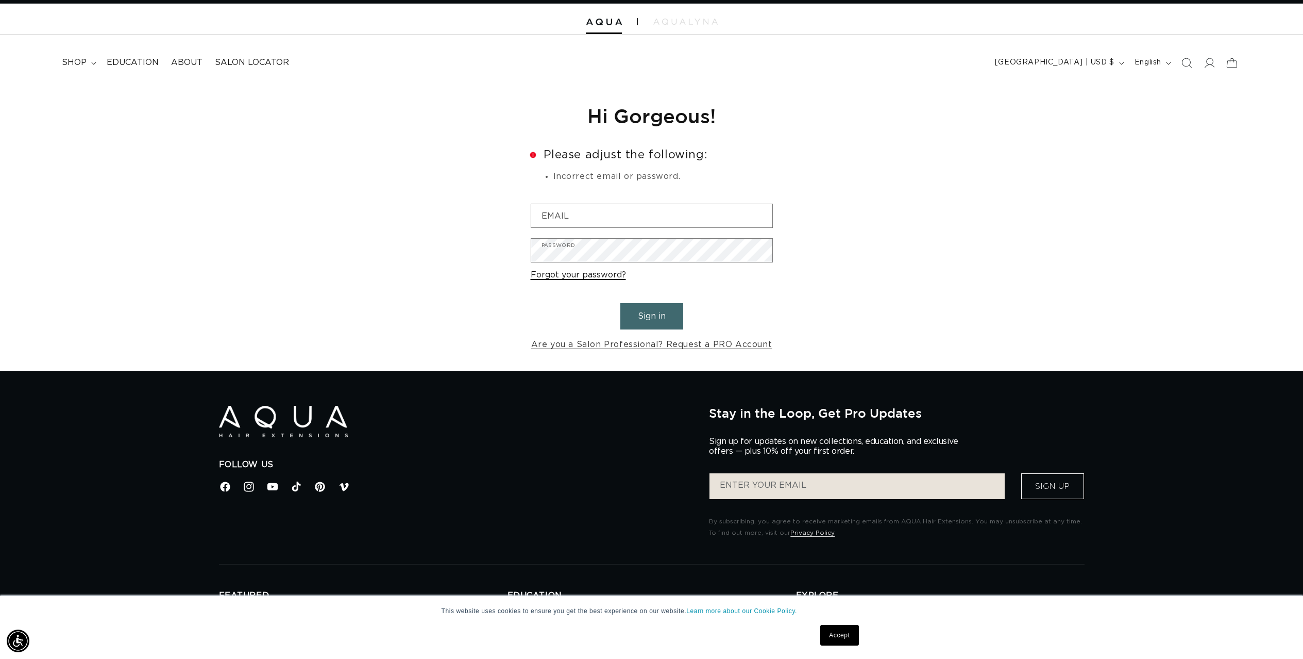
scroll to position [0, 1833]
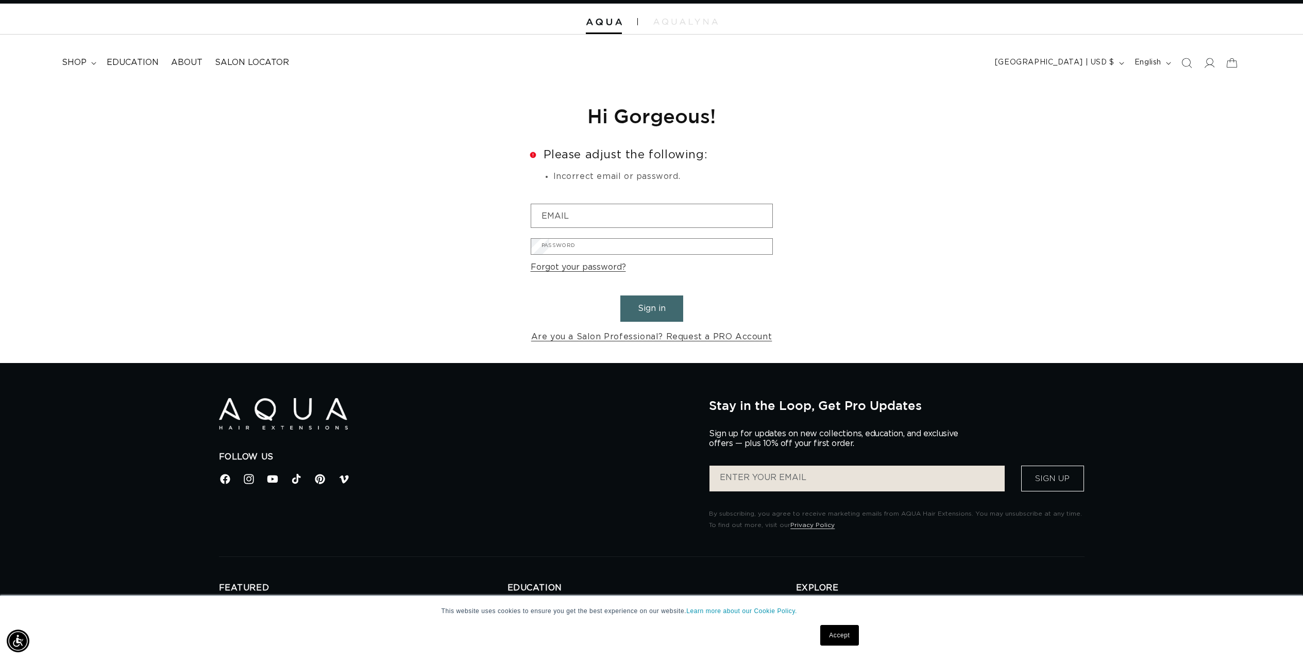
click at [0, 0] on input "Email" at bounding box center [0, 0] width 0 height 0
type input "[EMAIL_ADDRESS][DOMAIN_NAME]"
click at [0, 0] on button "Submit" at bounding box center [0, 0] width 0 height 0
